Goal: Information Seeking & Learning: Learn about a topic

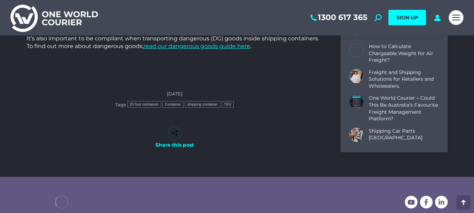
scroll to position [1018, 0]
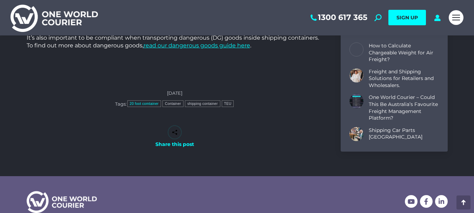
click at [152, 105] on link "20 foot comtainer" at bounding box center [144, 103] width 34 height 7
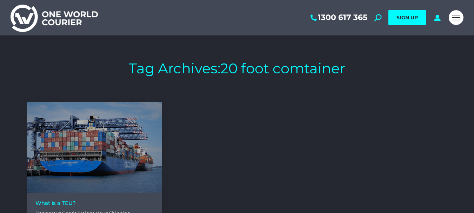
scroll to position [70, 0]
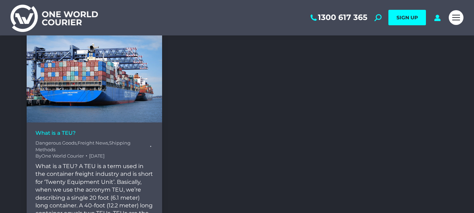
click at [73, 142] on link "Dangerous Goods" at bounding box center [55, 143] width 41 height 6
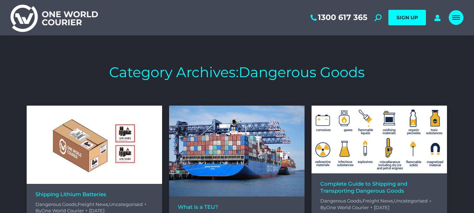
click at [459, 18] on span "Mobile menu icon" at bounding box center [457, 17] width 8 height 1
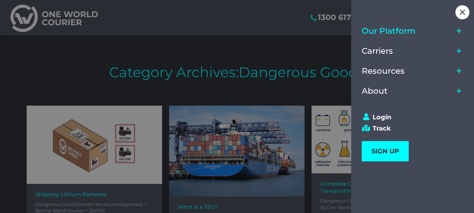
click at [410, 33] on span "Our Platform" at bounding box center [389, 30] width 54 height 9
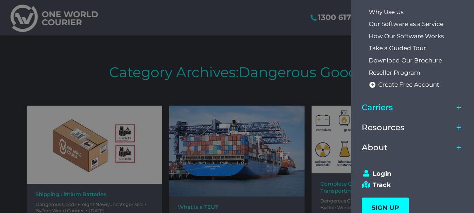
click at [404, 105] on link "Carriers" at bounding box center [408, 108] width 92 height 20
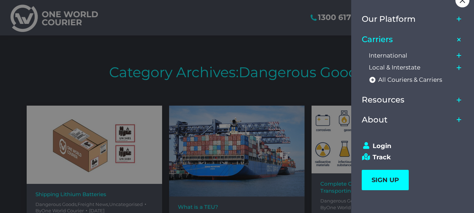
scroll to position [14, 0]
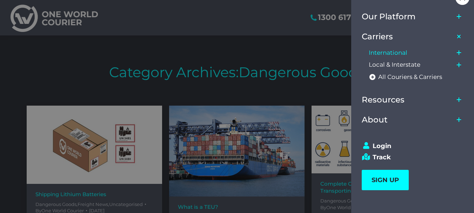
click at [393, 51] on span "International" at bounding box center [388, 52] width 39 height 7
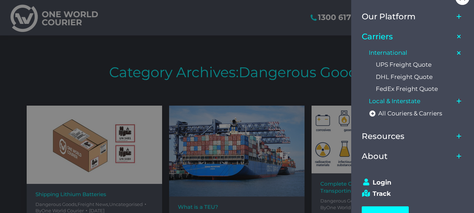
click at [397, 99] on span "Local & Interstate" at bounding box center [395, 101] width 52 height 7
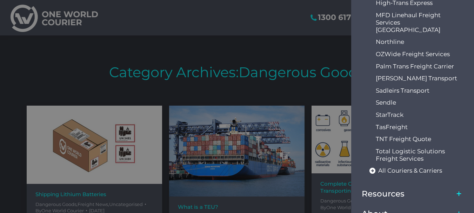
scroll to position [260, 0]
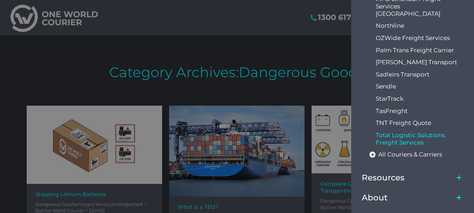
click at [410, 132] on span "Total Logistic Solutions Freight Services" at bounding box center [420, 139] width 88 height 15
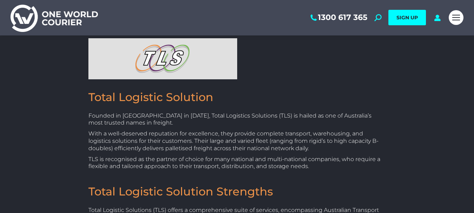
scroll to position [35, 0]
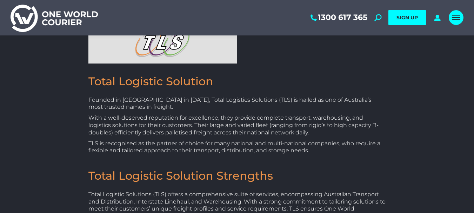
click at [457, 15] on div "Mobile menu icon" at bounding box center [457, 18] width 8 height 6
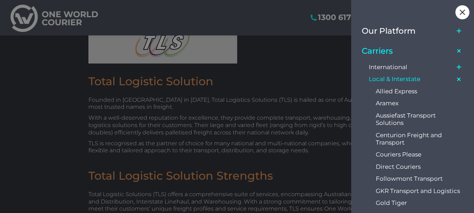
scroll to position [0, 0]
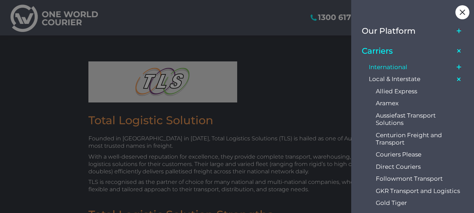
click at [408, 65] on link "International" at bounding box center [411, 67] width 85 height 12
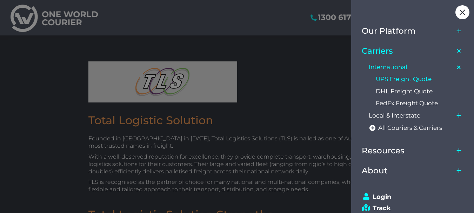
click at [394, 78] on span "UPS Freight Quote" at bounding box center [404, 78] width 56 height 7
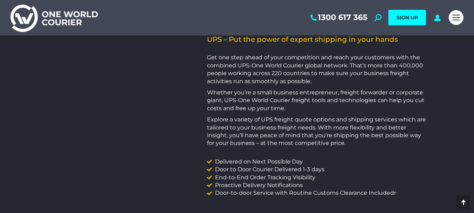
scroll to position [527, 0]
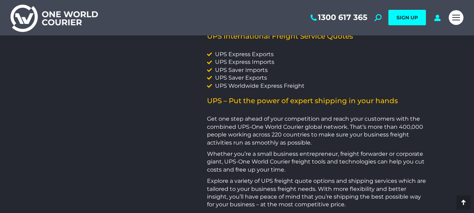
click at [25, 10] on img at bounding box center [54, 18] width 87 height 28
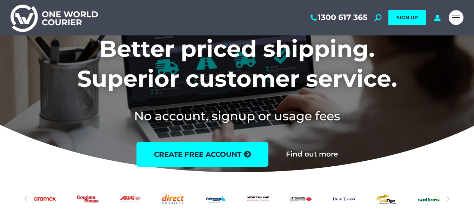
scroll to position [140, 0]
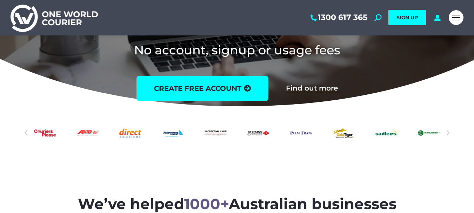
click at [23, 133] on icon "Previous slide" at bounding box center [25, 133] width 7 height 7
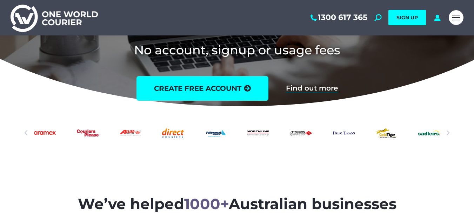
click at [23, 133] on icon "Previous slide" at bounding box center [25, 133] width 7 height 7
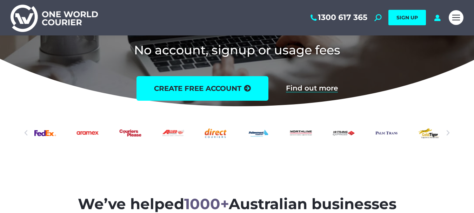
click at [23, 133] on icon "Previous slide" at bounding box center [25, 133] width 7 height 7
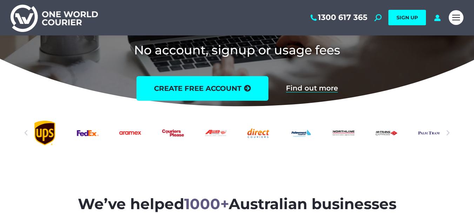
click at [23, 133] on icon "Previous slide" at bounding box center [25, 133] width 7 height 7
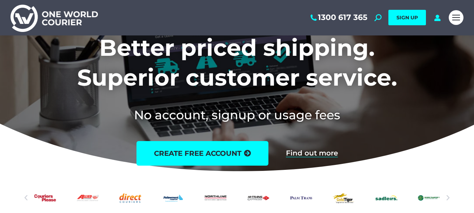
scroll to position [35, 0]
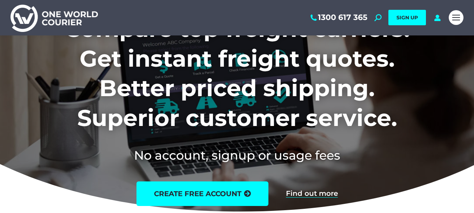
click at [382, 17] on div "1300 617 365 Search: *** SIGN UP Search: ***" at bounding box center [273, 17] width 344 height 35
click at [381, 16] on icon at bounding box center [378, 17] width 7 height 7
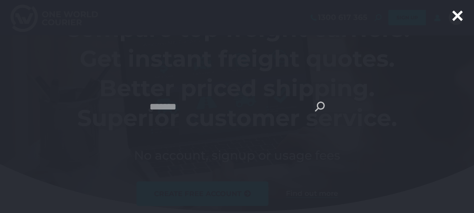
click at [318, 103] on icon at bounding box center [320, 107] width 10 height 10
click at [263, 110] on input "Search" at bounding box center [238, 107] width 176 height 18
type input "*"
type input "******"
click at [237, 116] on input "***" at bounding box center [247, 123] width 20 height 15
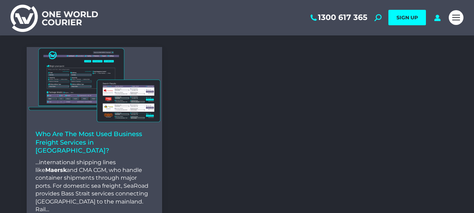
scroll to position [70, 0]
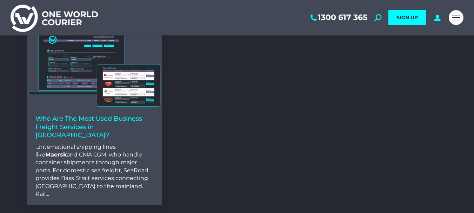
click at [112, 124] on link "Who Are The Most Used Business Freight Services in [GEOGRAPHIC_DATA]?" at bounding box center [88, 127] width 107 height 24
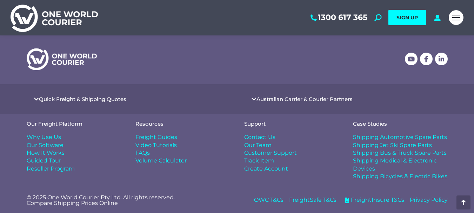
scroll to position [576, 0]
